Goal: Use online tool/utility: Utilize a website feature to perform a specific function

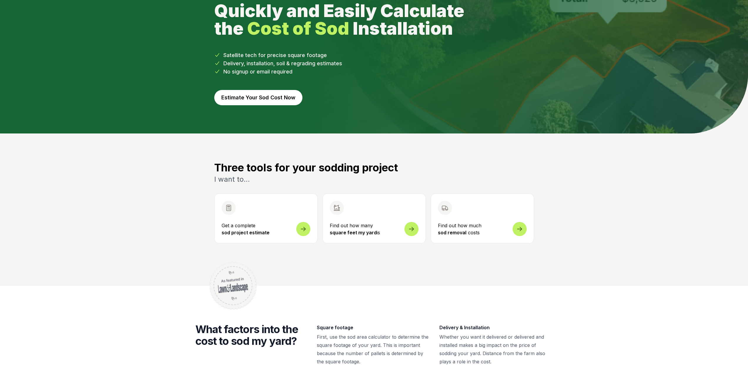
scroll to position [59, 0]
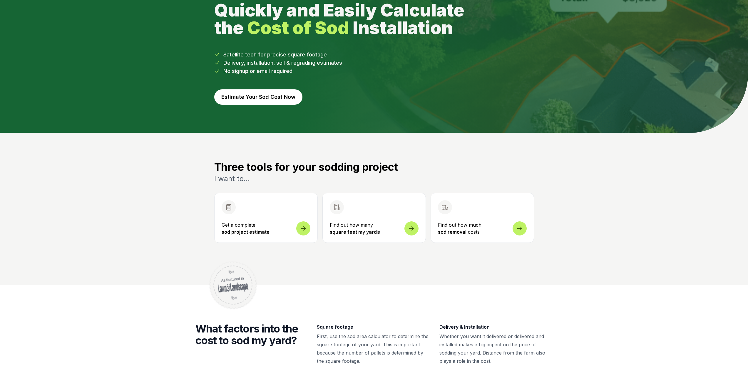
click at [404, 228] on p "Find out how many square feet my yard is" at bounding box center [374, 228] width 89 height 14
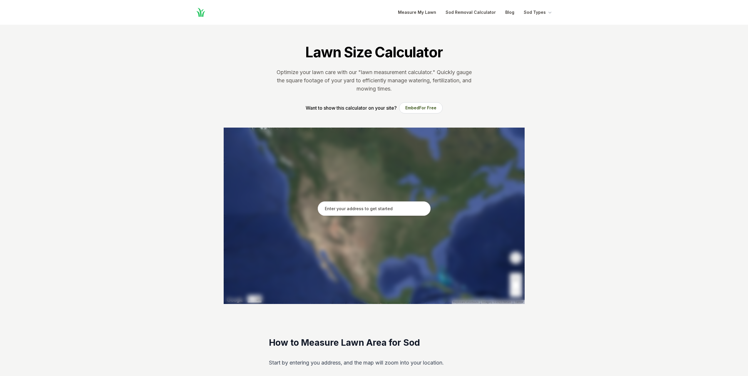
click at [384, 213] on input "text" at bounding box center [374, 208] width 113 height 15
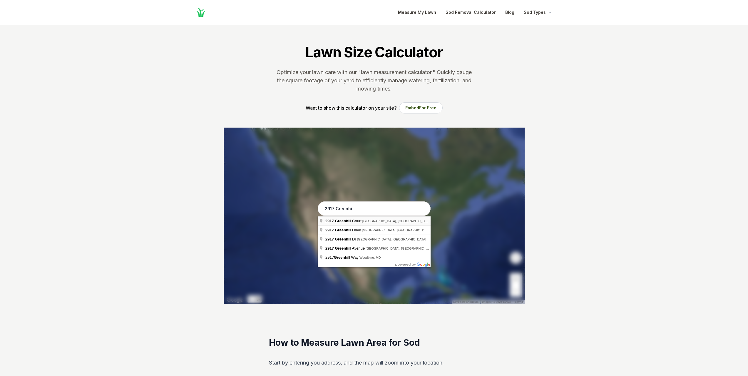
type input "[STREET_ADDRESS][PERSON_NAME]"
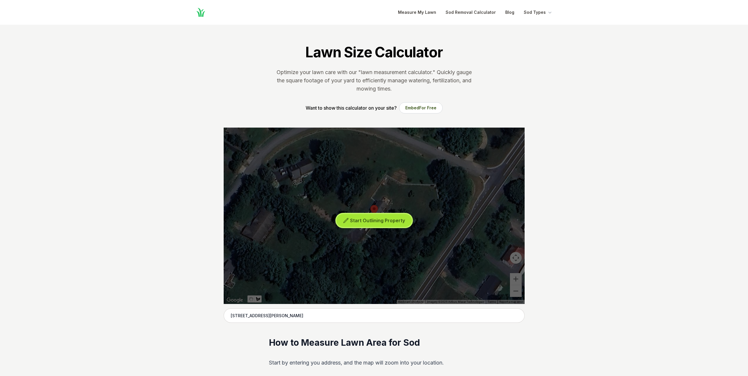
click at [378, 216] on button "Start Outlining Property" at bounding box center [374, 220] width 75 height 13
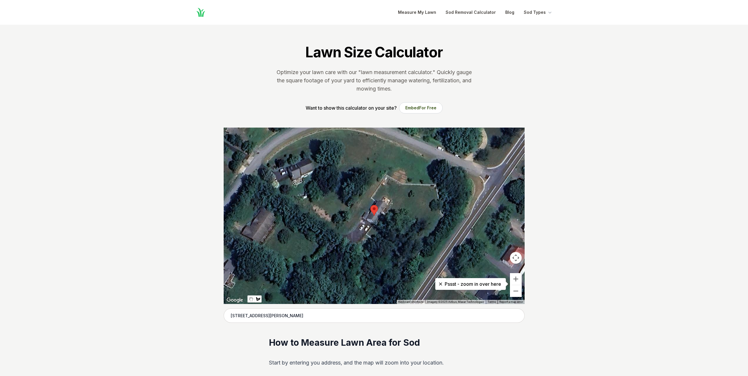
click at [371, 197] on div at bounding box center [374, 216] width 301 height 176
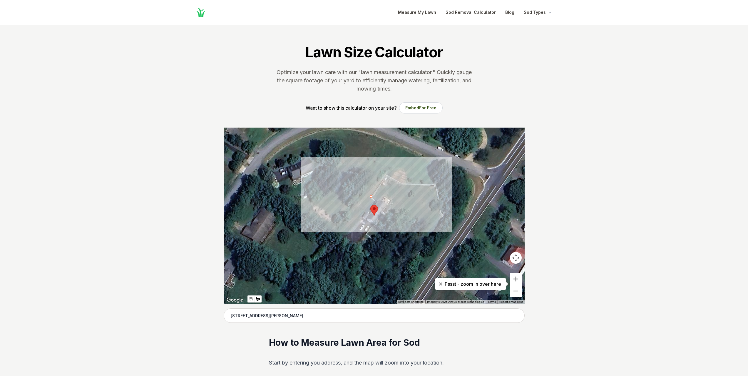
click at [387, 175] on div at bounding box center [374, 216] width 301 height 176
click at [403, 184] on div at bounding box center [374, 216] width 301 height 176
click at [436, 185] on div at bounding box center [374, 216] width 301 height 176
click at [442, 213] on div at bounding box center [374, 216] width 301 height 176
click at [446, 217] on div at bounding box center [374, 216] width 301 height 176
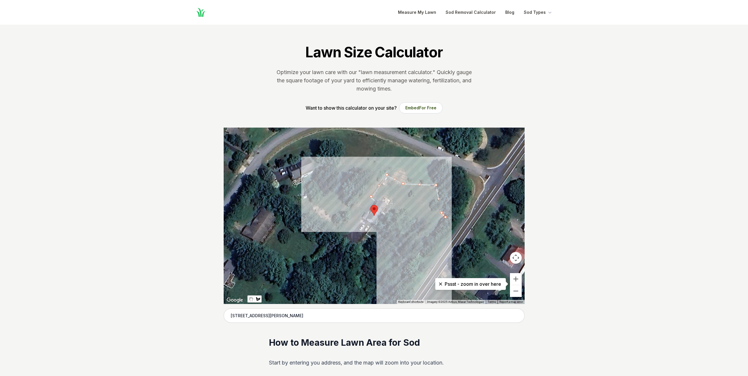
click at [411, 264] on div at bounding box center [374, 216] width 301 height 176
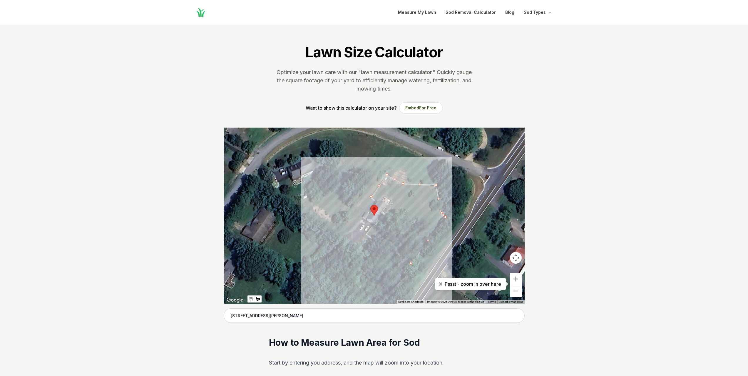
click at [367, 234] on div at bounding box center [374, 216] width 301 height 176
click at [391, 201] on div at bounding box center [374, 216] width 301 height 176
click at [385, 197] on div at bounding box center [374, 216] width 301 height 176
click at [378, 204] on div at bounding box center [374, 216] width 301 height 176
click at [371, 197] on div at bounding box center [374, 216] width 301 height 176
